Goal: Subscribe to service/newsletter

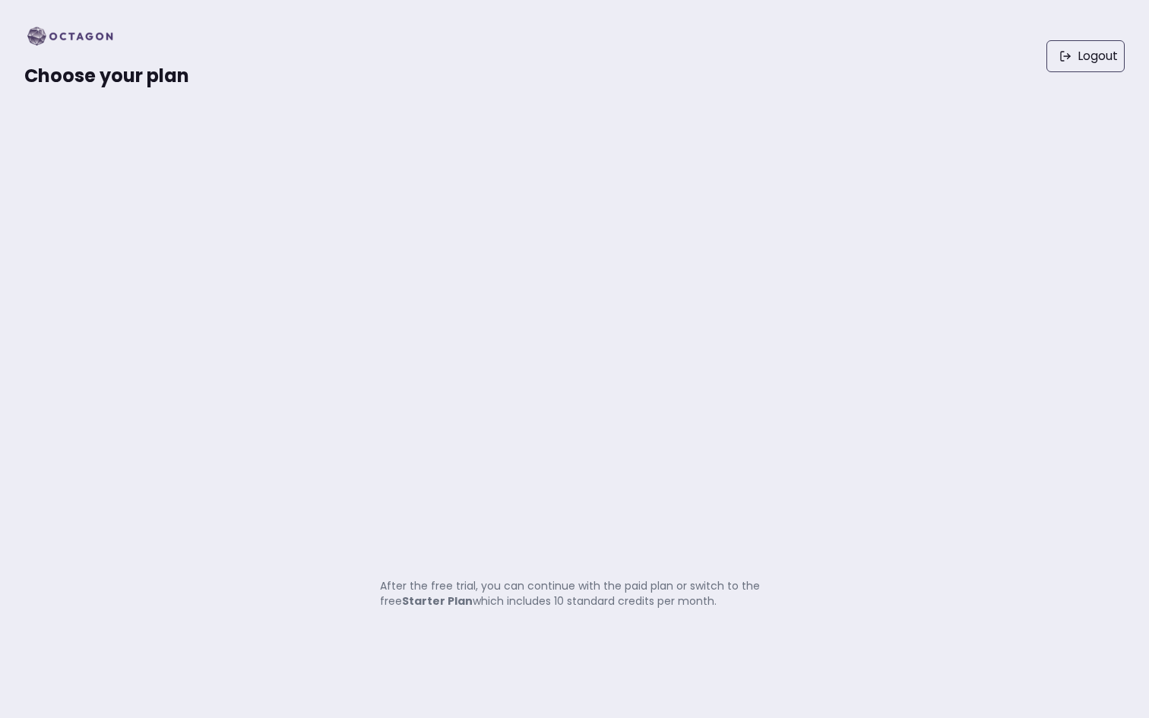
click at [54, 30] on img at bounding box center [74, 36] width 101 height 24
